Goal: Task Accomplishment & Management: Use online tool/utility

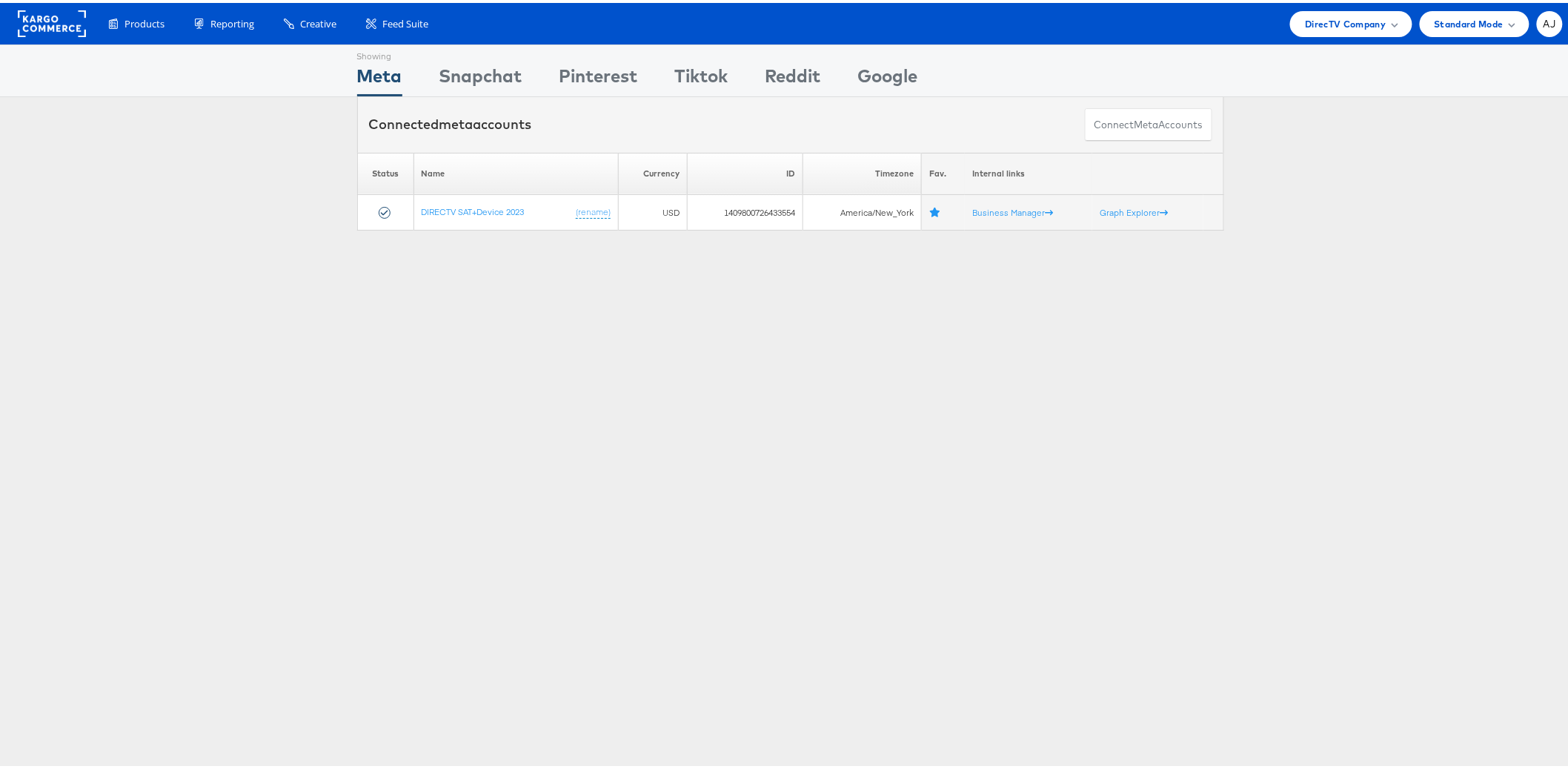
click at [773, 394] on div "Showing Meta Showing Snapchat Showing Pinterest Showing Tiktok Showing Reddit S…" at bounding box center [790, 412] width 1581 height 741
click at [1369, 19] on span "DirecTV Company" at bounding box center [1345, 21] width 81 height 15
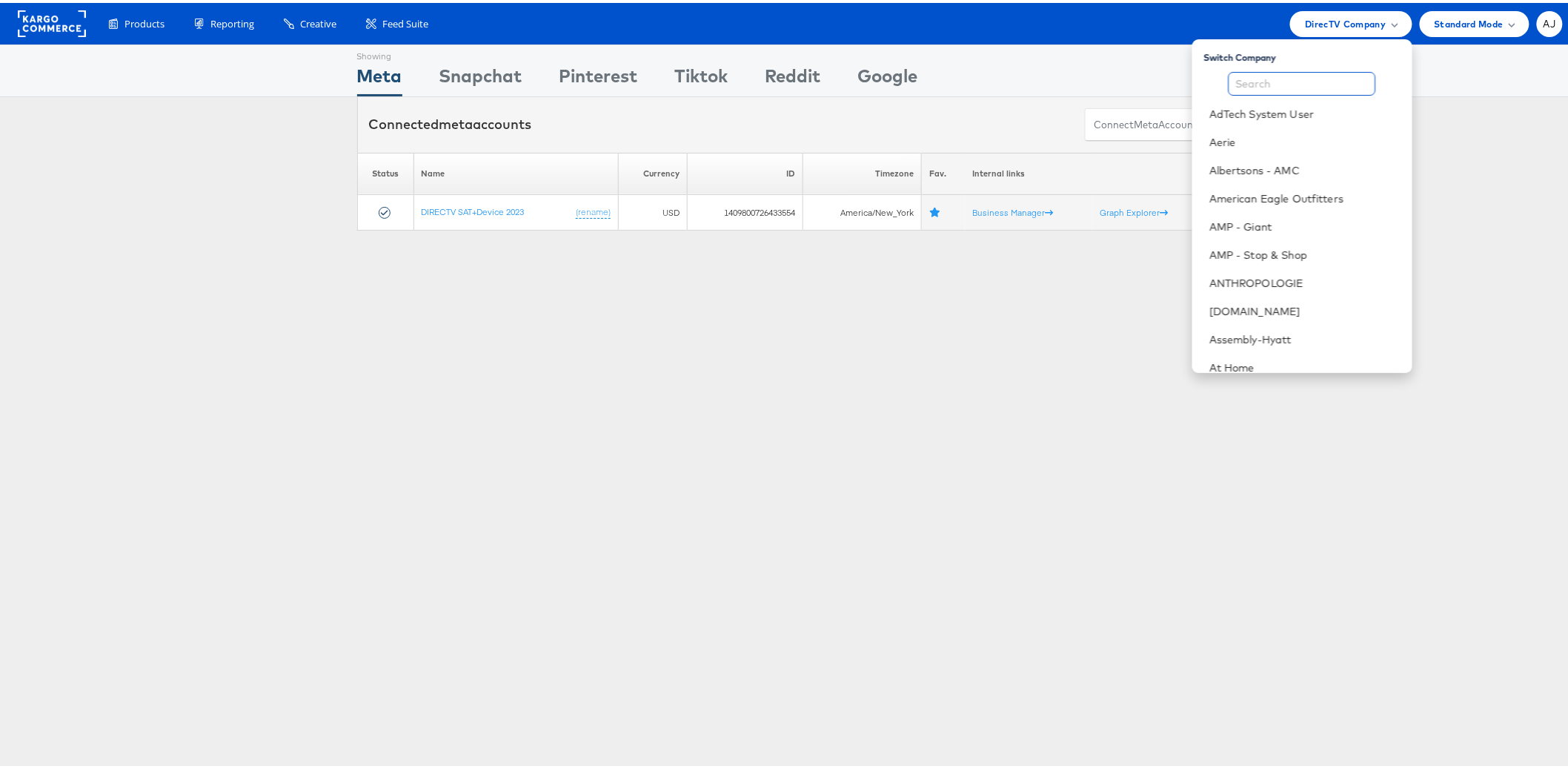
click at [1289, 78] on input "text" at bounding box center [1302, 81] width 147 height 23
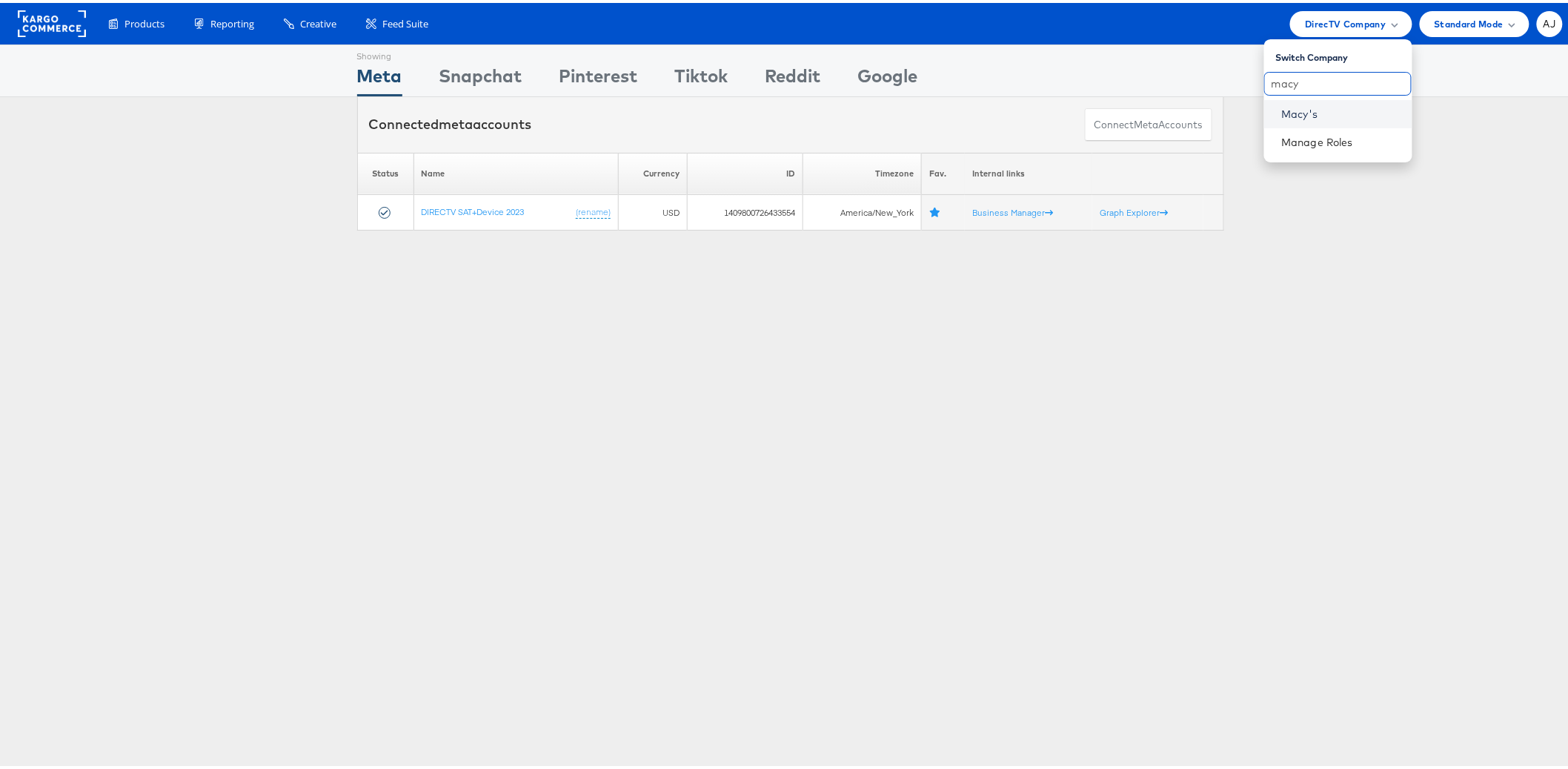
type input "macy"
click at [1293, 103] on link "Macy's" at bounding box center [1341, 111] width 119 height 14
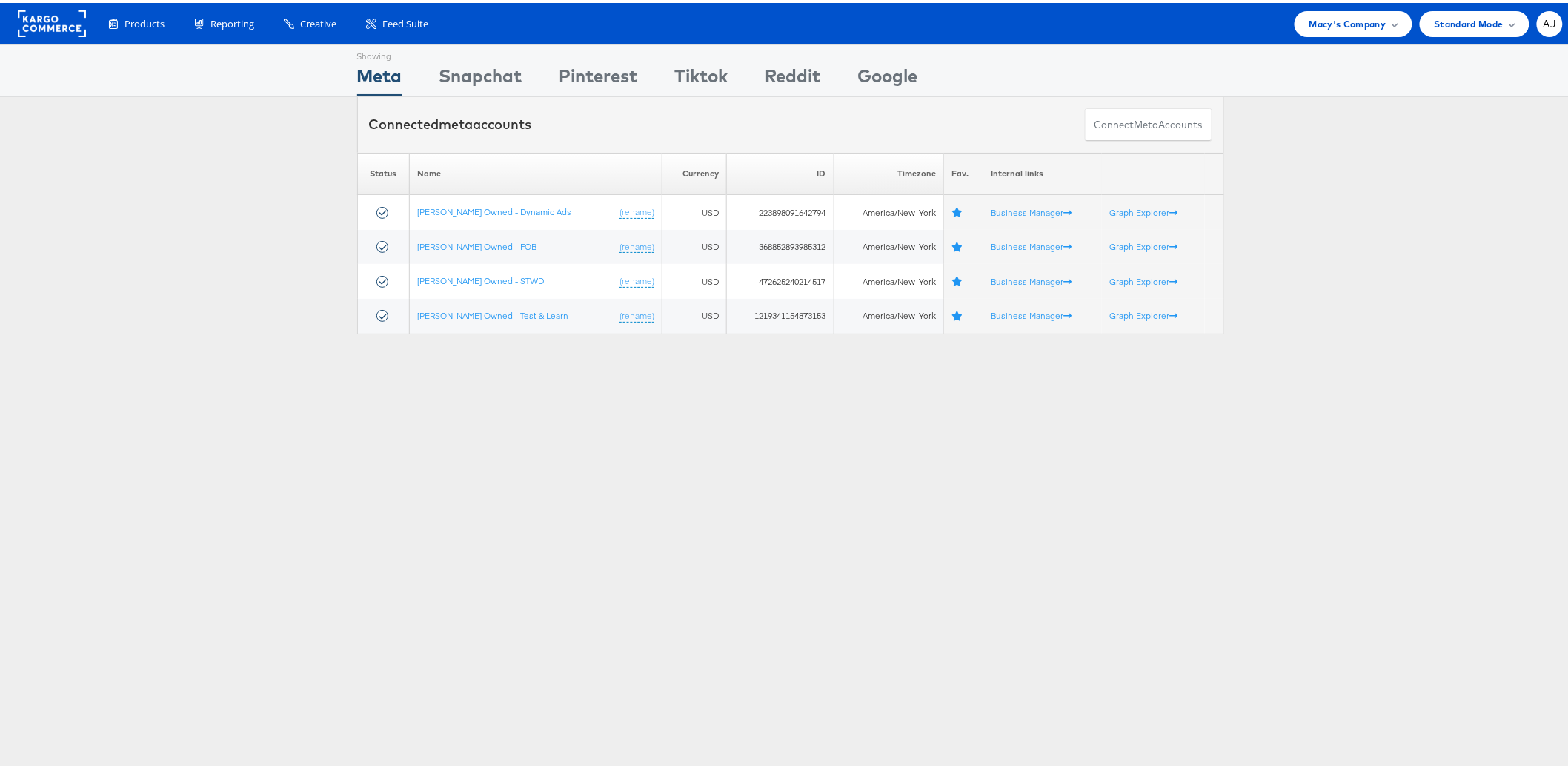
click at [281, 474] on div "Showing Meta Showing Snapchat Showing Pinterest Showing Tiktok Showing Reddit S…" at bounding box center [790, 412] width 1581 height 741
click at [625, 584] on div "Showing Meta Showing Snapchat Showing Pinterest Showing Tiktok Showing Reddit S…" at bounding box center [790, 412] width 1581 height 741
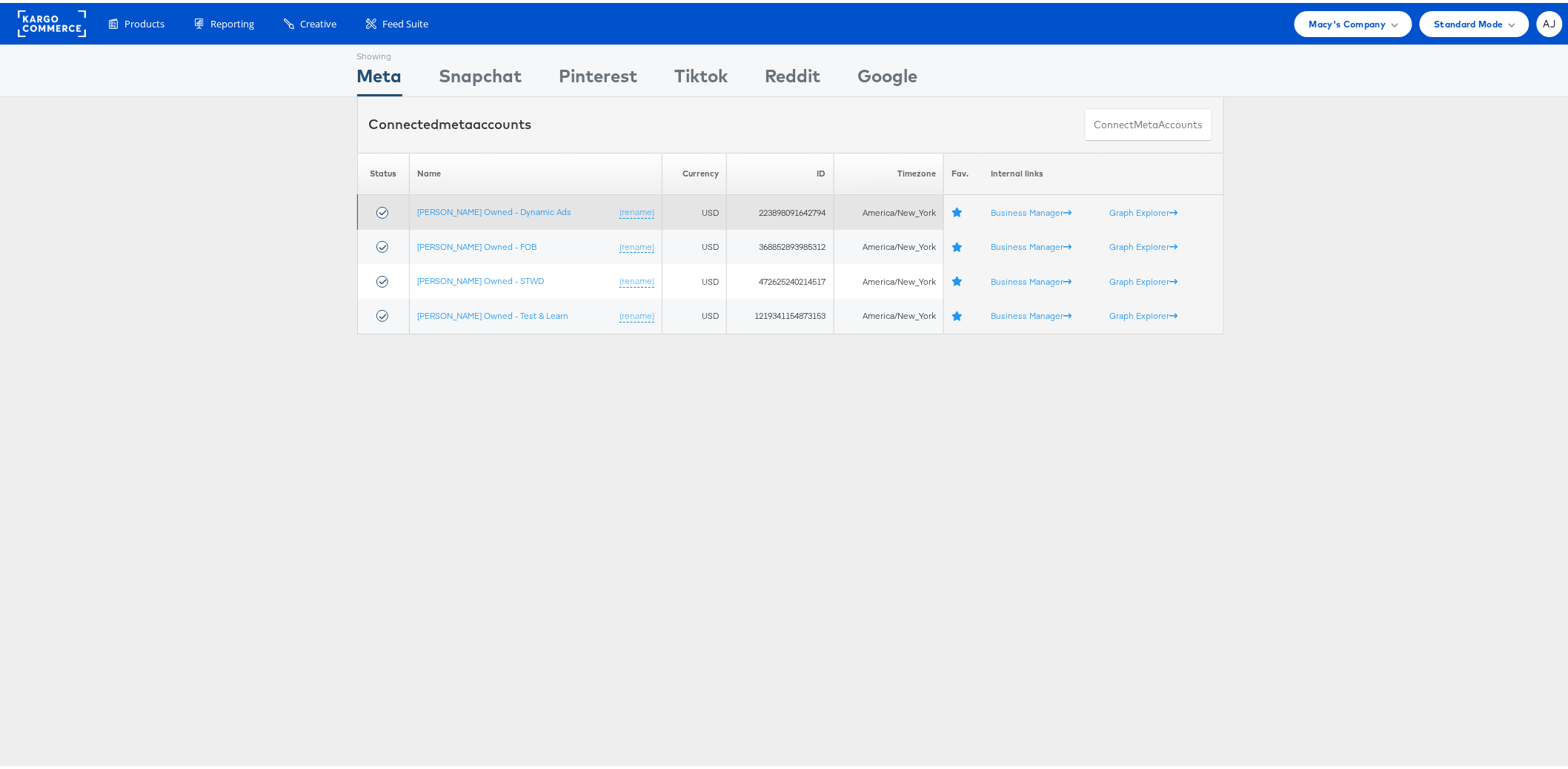
click at [760, 212] on td "223898091642794" at bounding box center [780, 209] width 107 height 35
copy td "223898091642794"
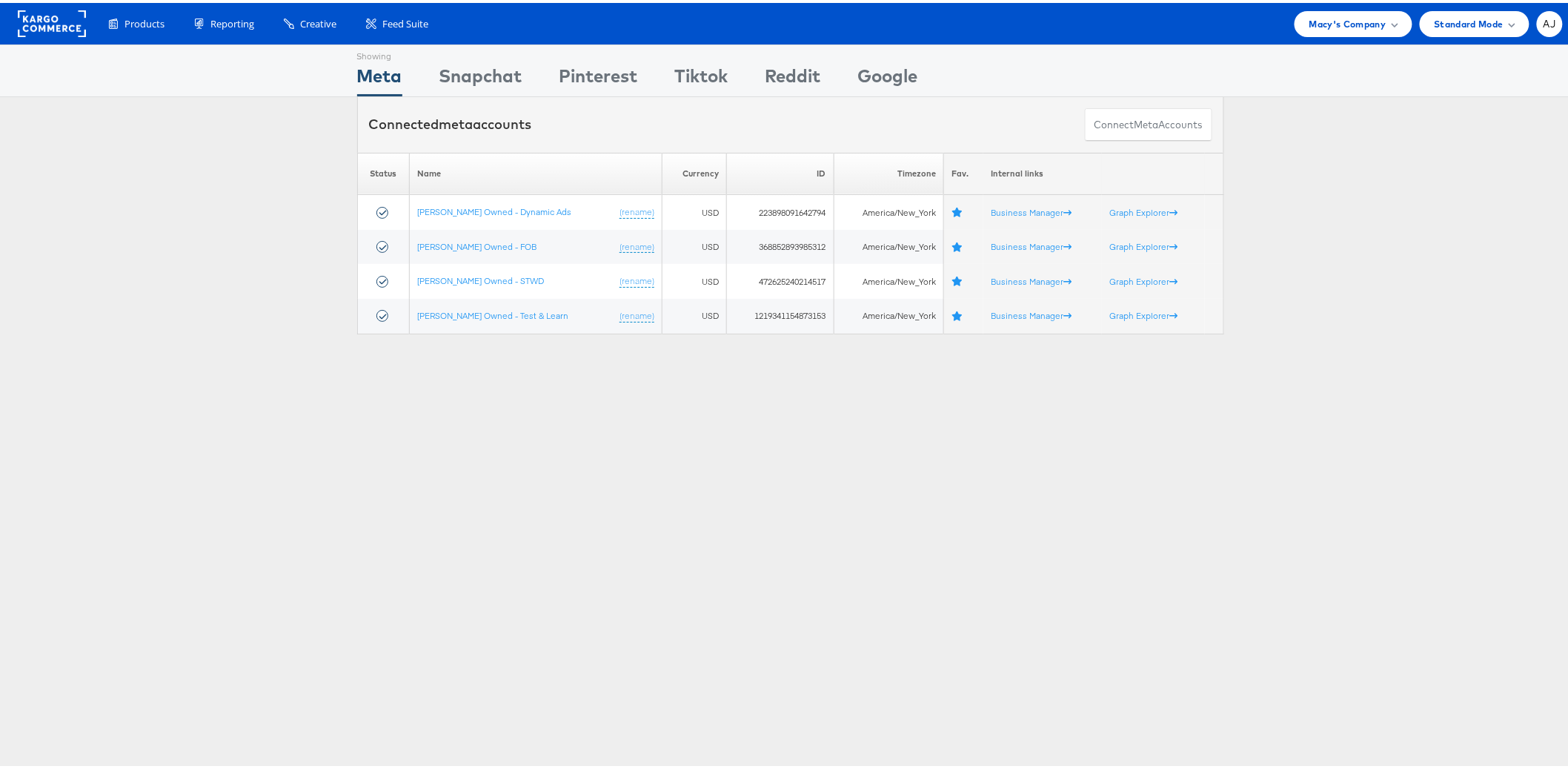
click at [237, 434] on div "Showing Meta Showing Snapchat Showing Pinterest Showing Tiktok Showing Reddit S…" at bounding box center [790, 412] width 1581 height 741
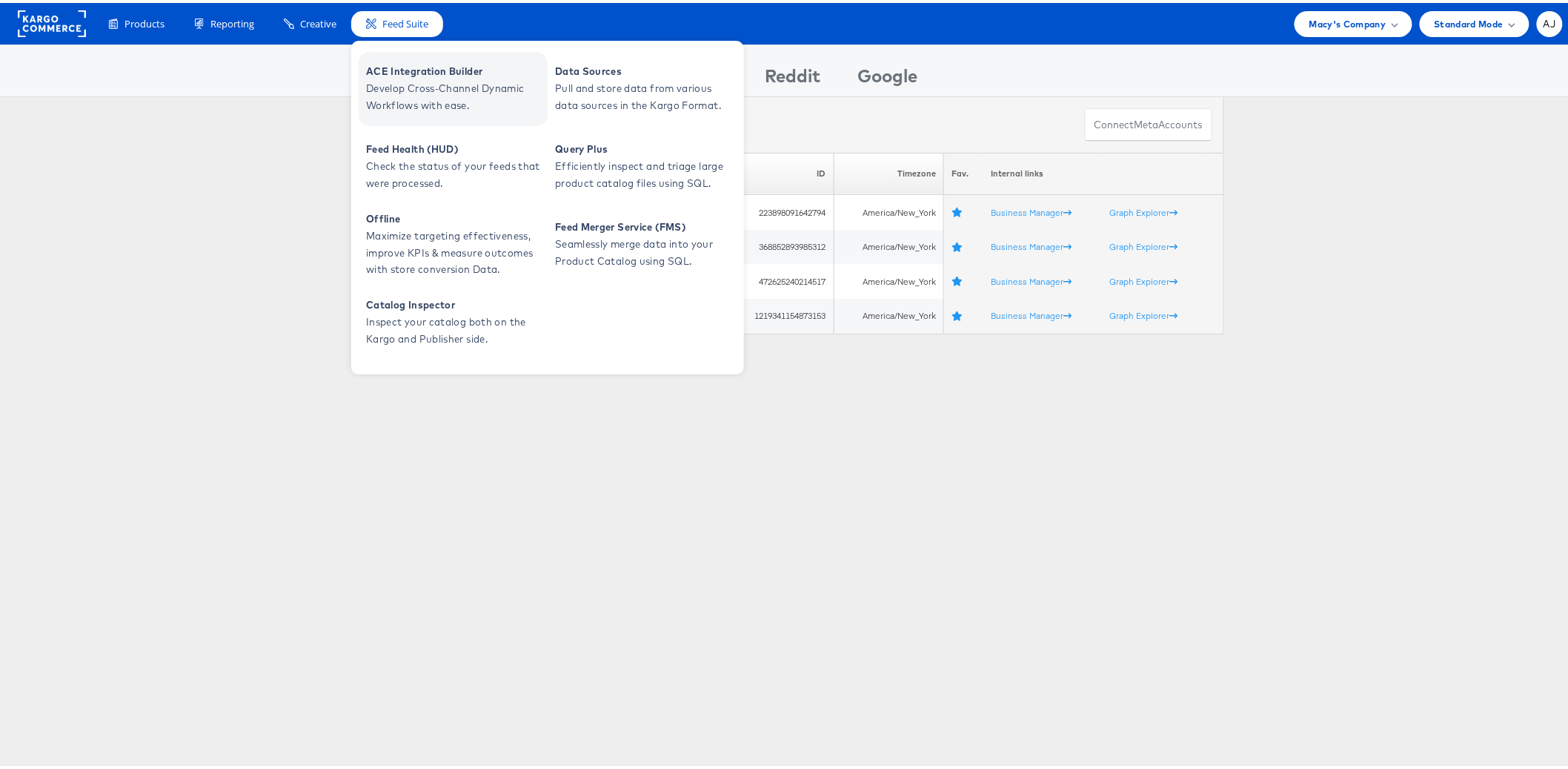
click at [428, 77] on span "Develop Cross-Channel Dynamic Workflows with ease." at bounding box center [455, 94] width 178 height 34
